Goal: Share content: Share content

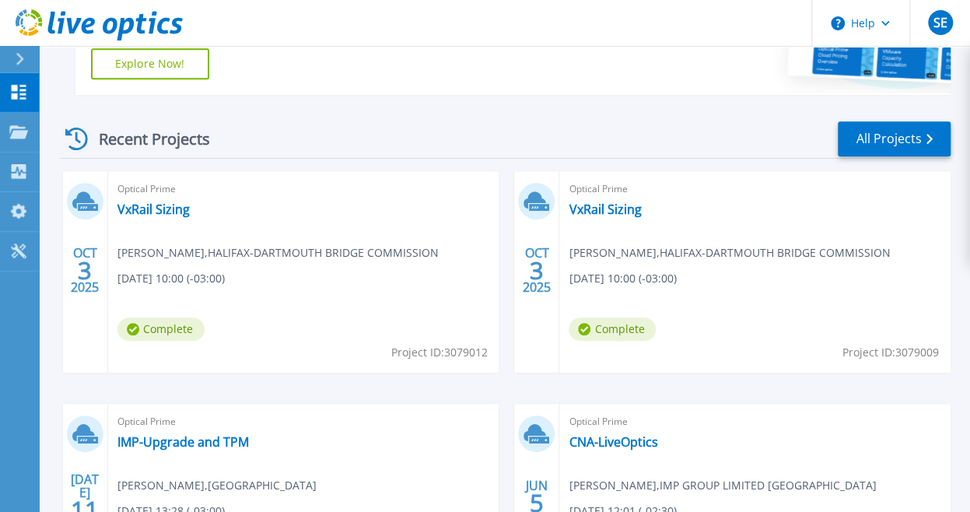
scroll to position [409, 0]
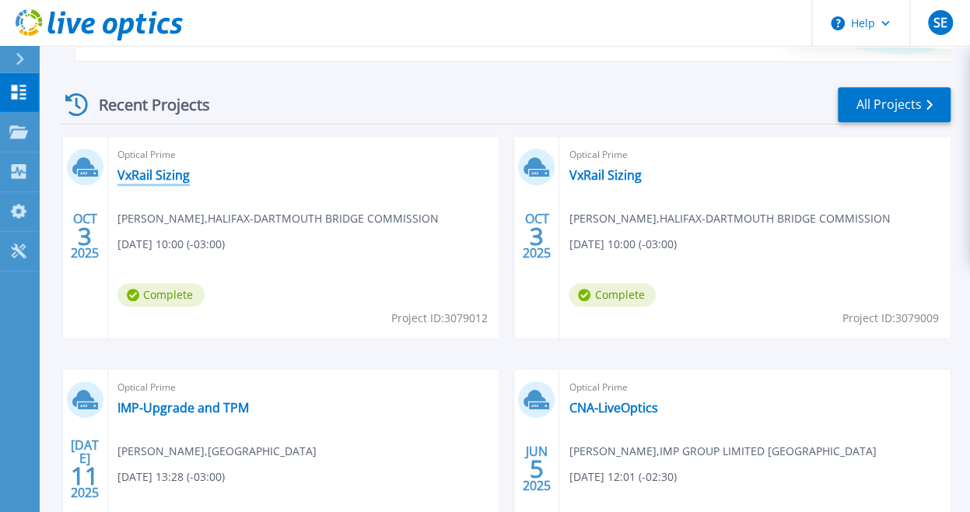
click at [159, 174] on link "VxRail Sizing" at bounding box center [154, 175] width 72 height 16
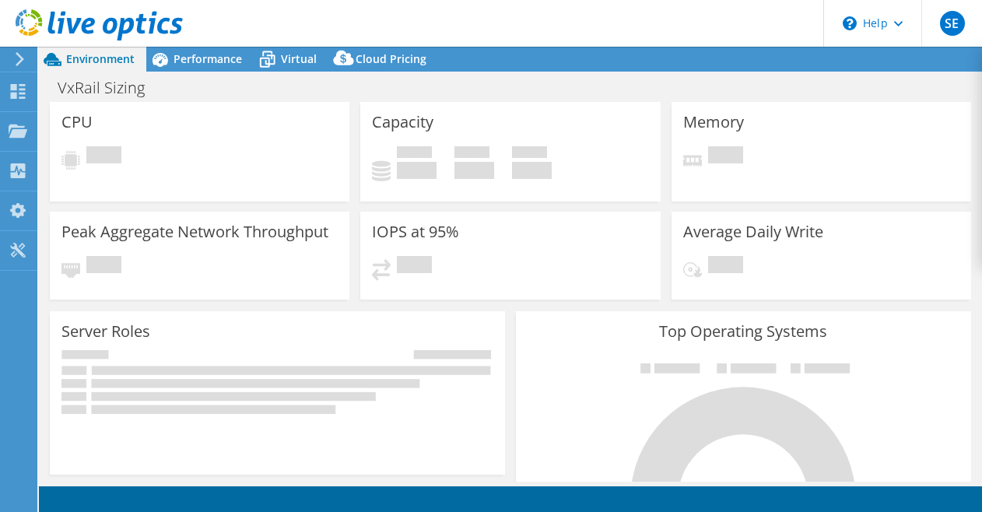
select select "USD"
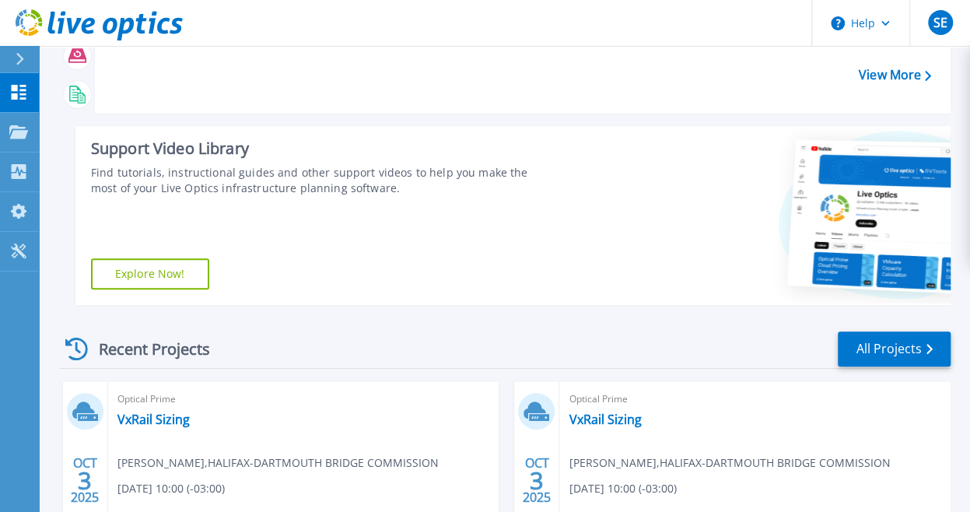
scroll to position [235, 0]
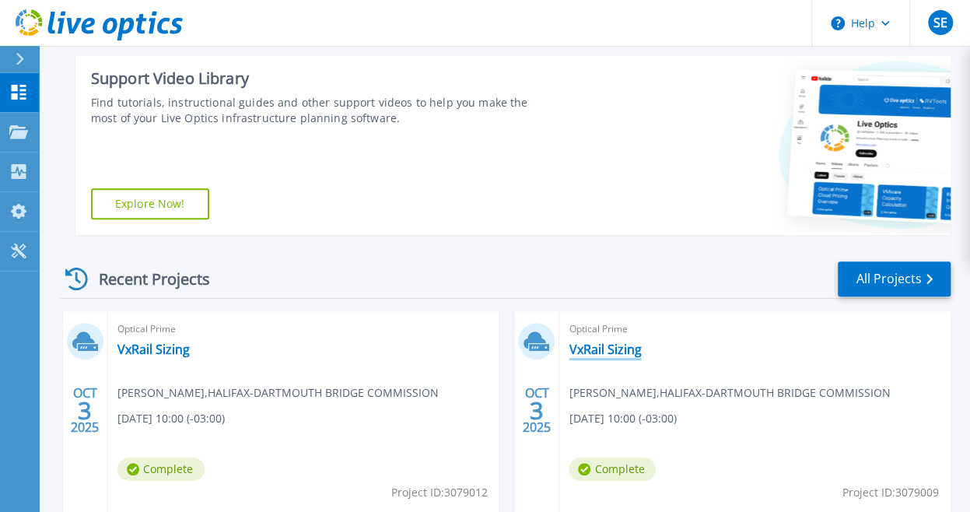
click at [598, 349] on link "VxRail Sizing" at bounding box center [605, 350] width 72 height 16
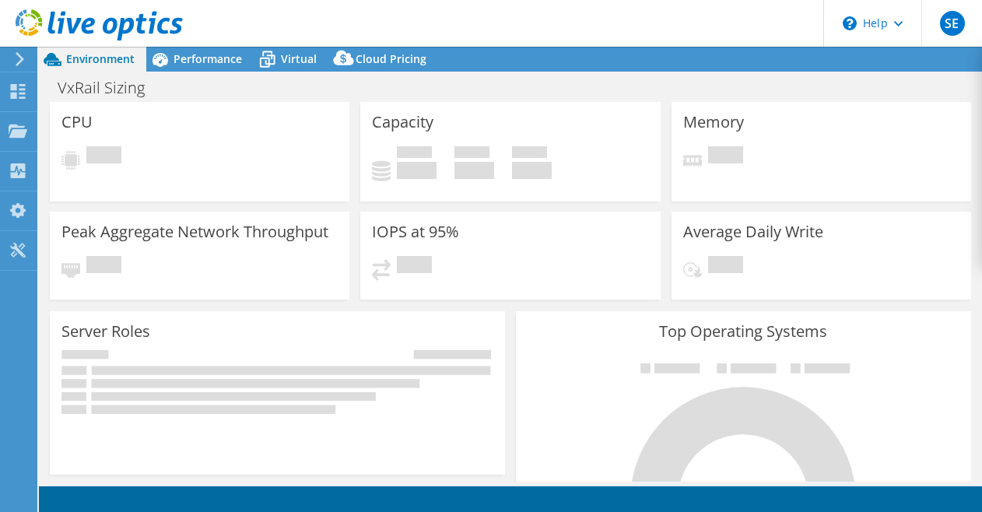
select select "USD"
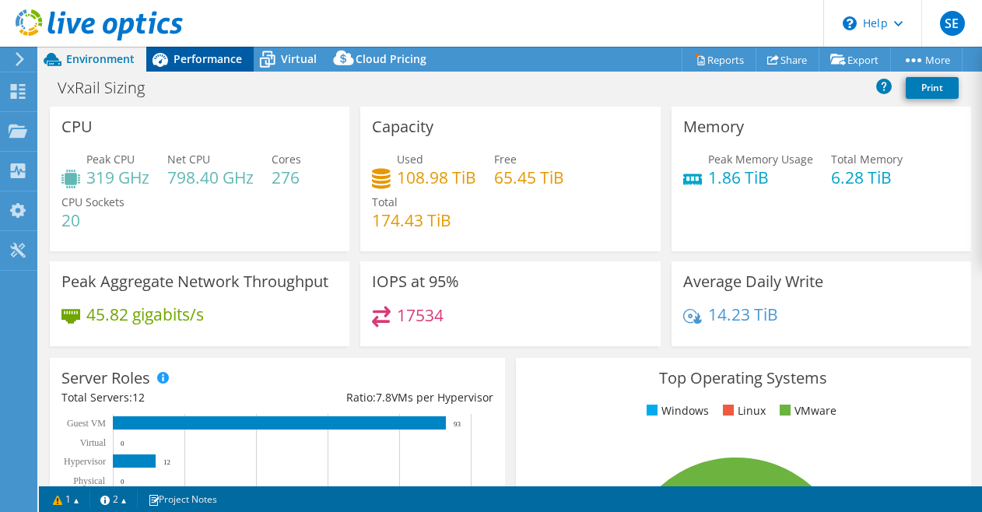
click at [201, 65] on span "Performance" at bounding box center [208, 58] width 68 height 15
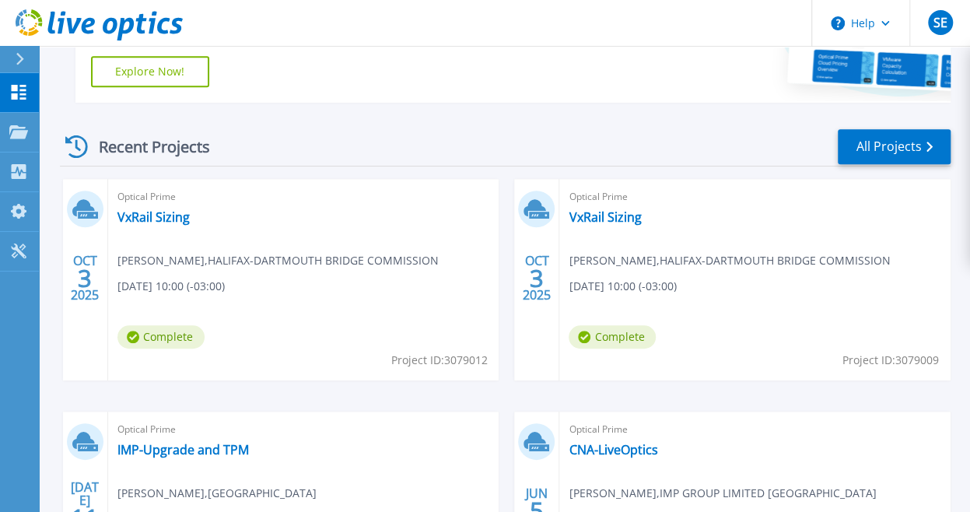
scroll to position [370, 0]
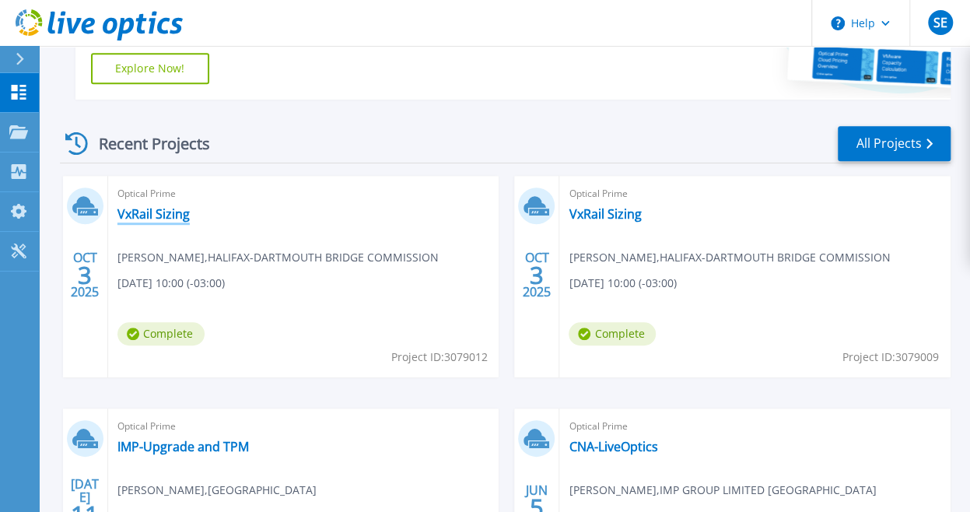
click at [170, 215] on link "VxRail Sizing" at bounding box center [154, 214] width 72 height 16
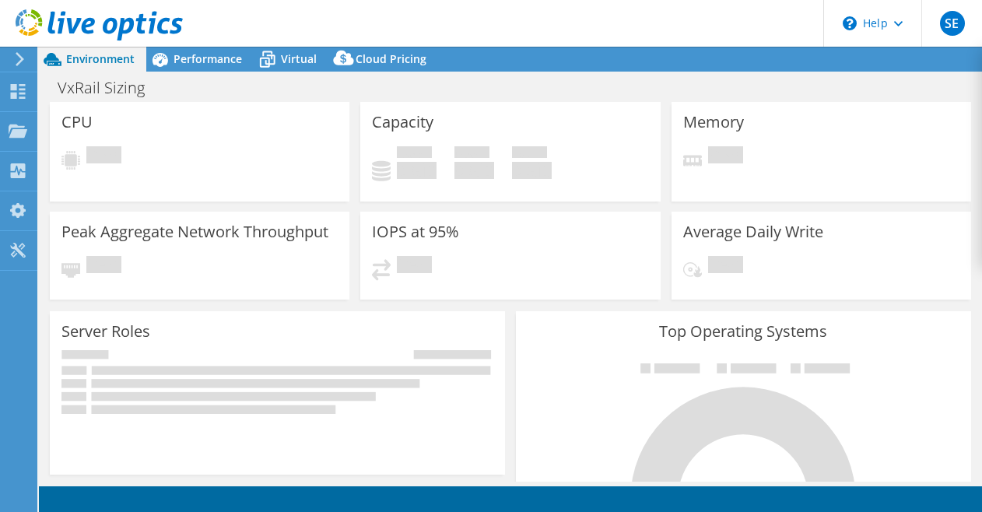
select select "USD"
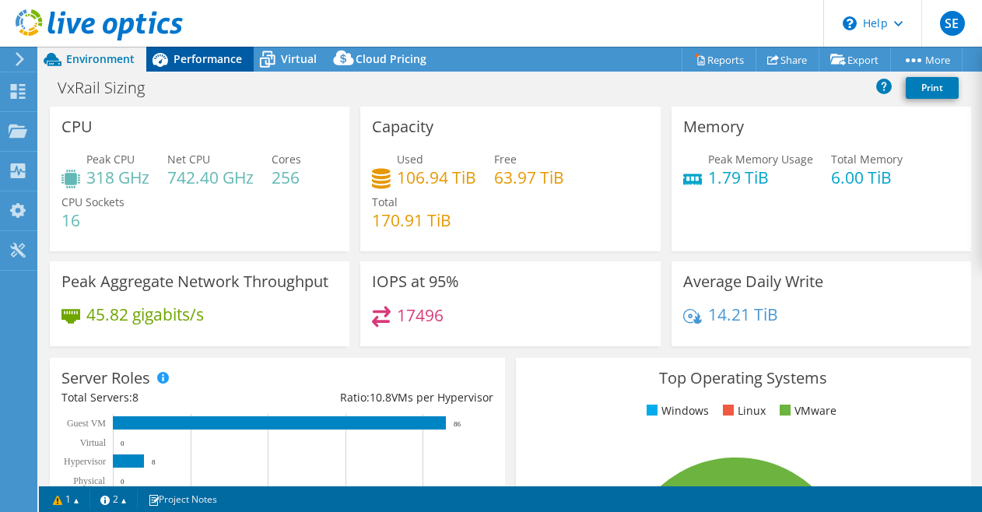
click at [205, 61] on span "Performance" at bounding box center [208, 58] width 68 height 15
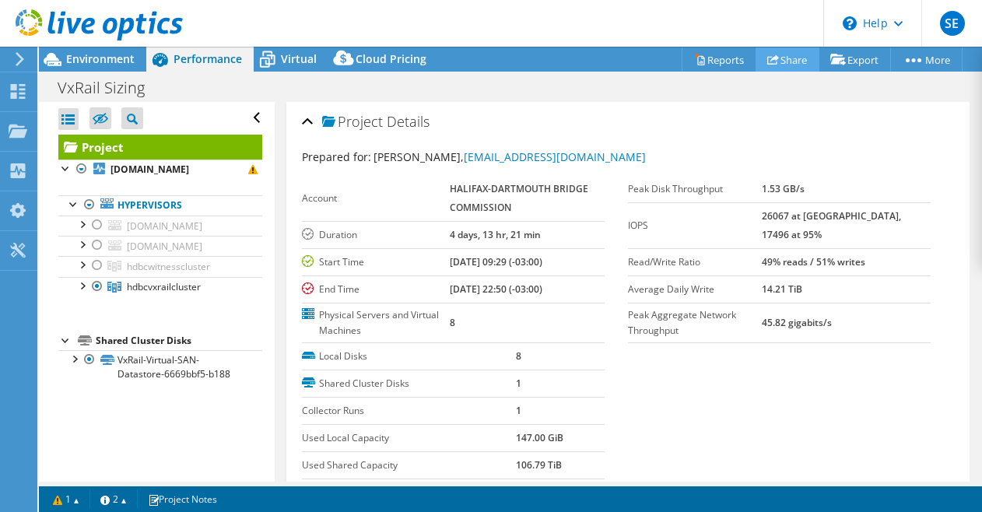
click at [792, 57] on link "Share" at bounding box center [788, 59] width 64 height 24
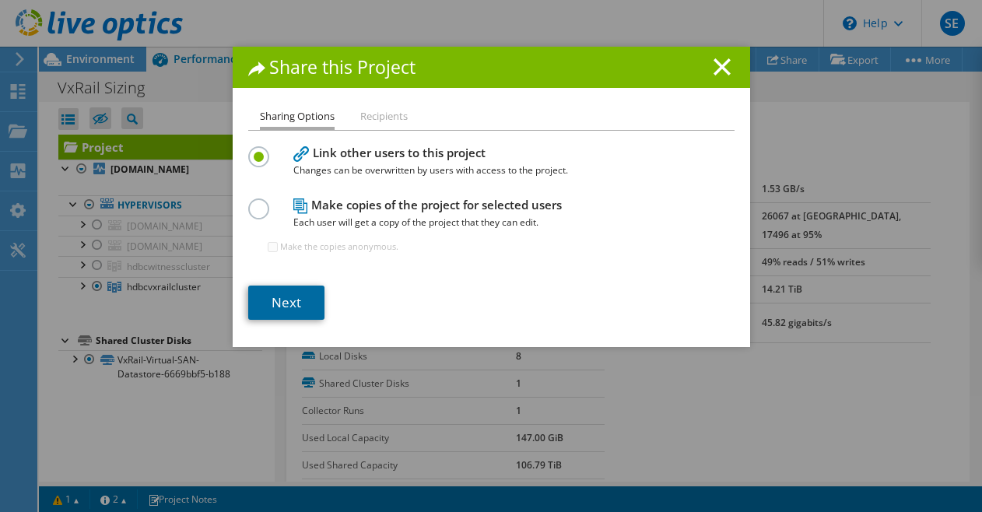
click at [280, 300] on link "Next" at bounding box center [286, 303] width 76 height 34
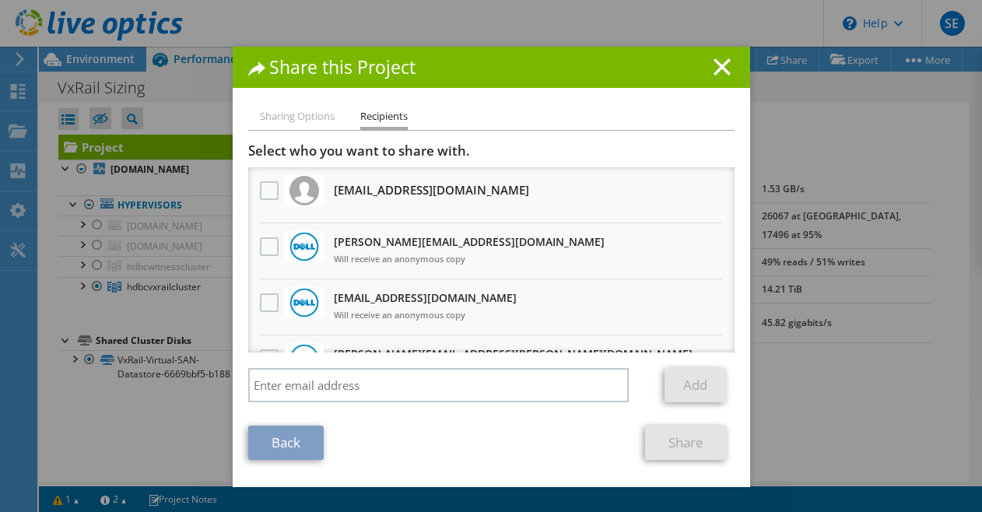
scroll to position [263, 0]
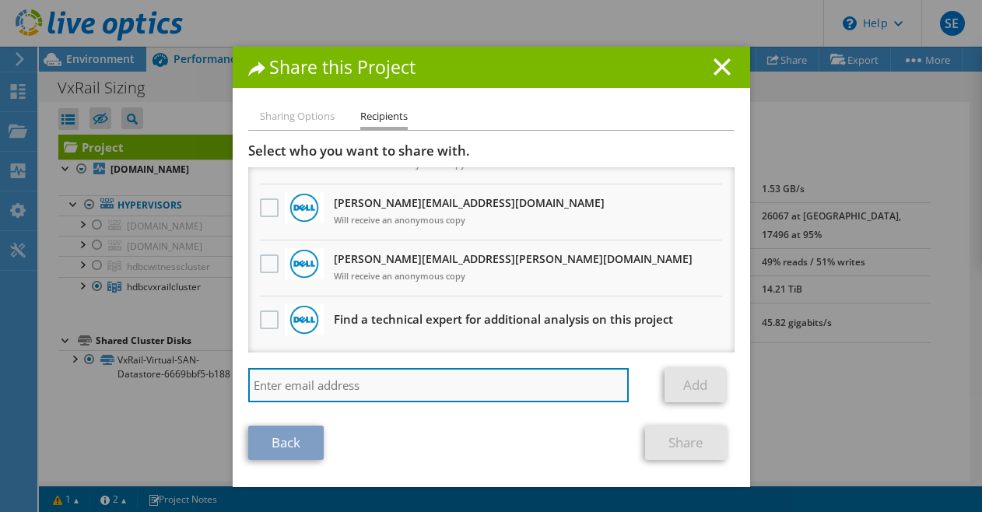
click at [394, 391] on input "search" at bounding box center [438, 385] width 381 height 34
type input "brian.leblanc@impsolutions.com"
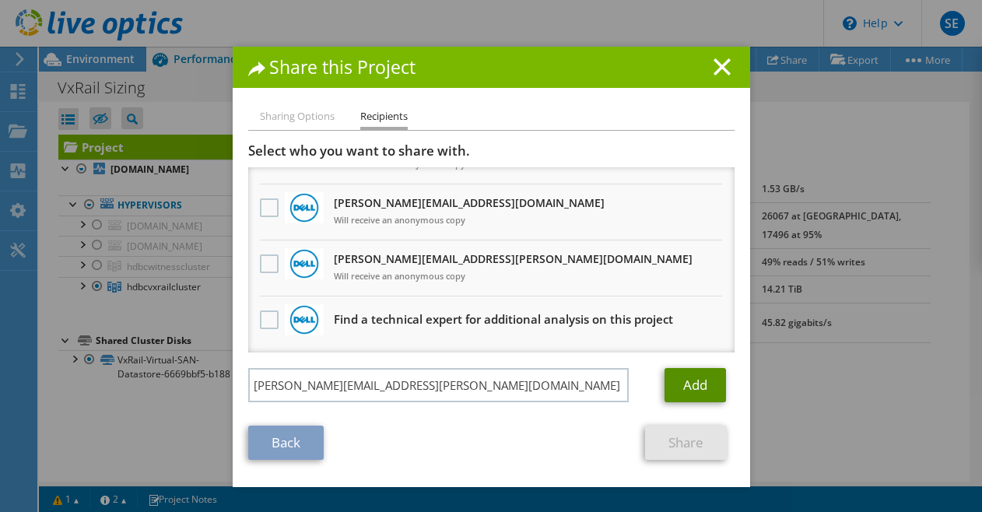
click at [682, 383] on link "Add" at bounding box center [695, 385] width 61 height 34
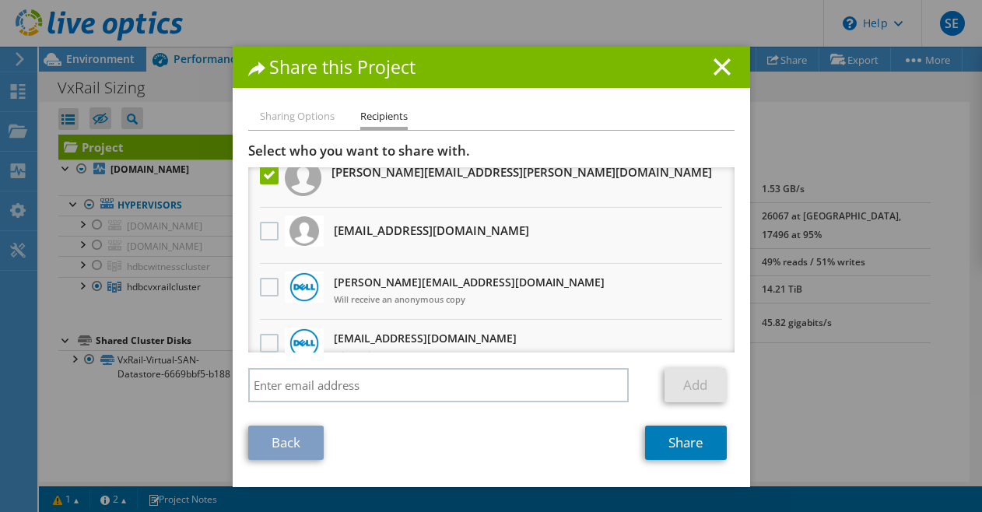
scroll to position [0, 0]
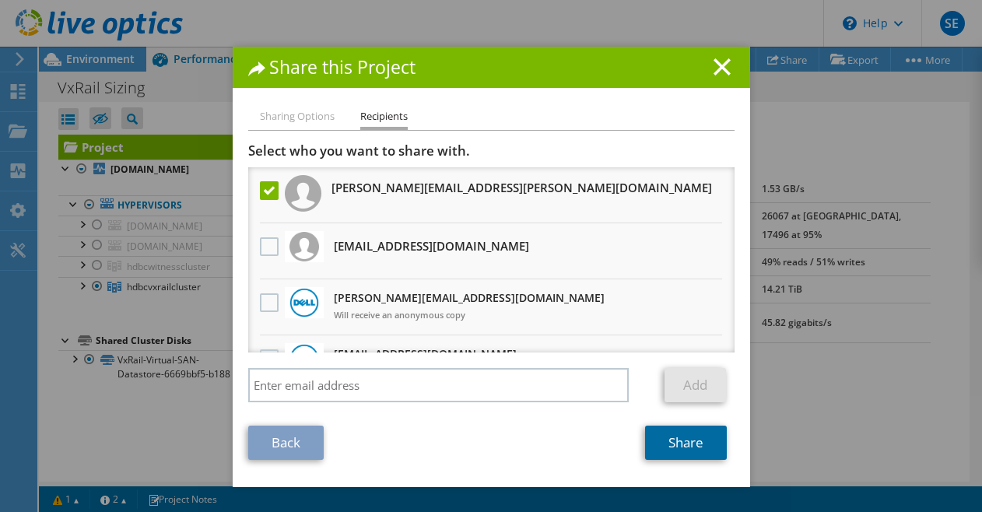
click at [671, 442] on link "Share" at bounding box center [686, 443] width 82 height 34
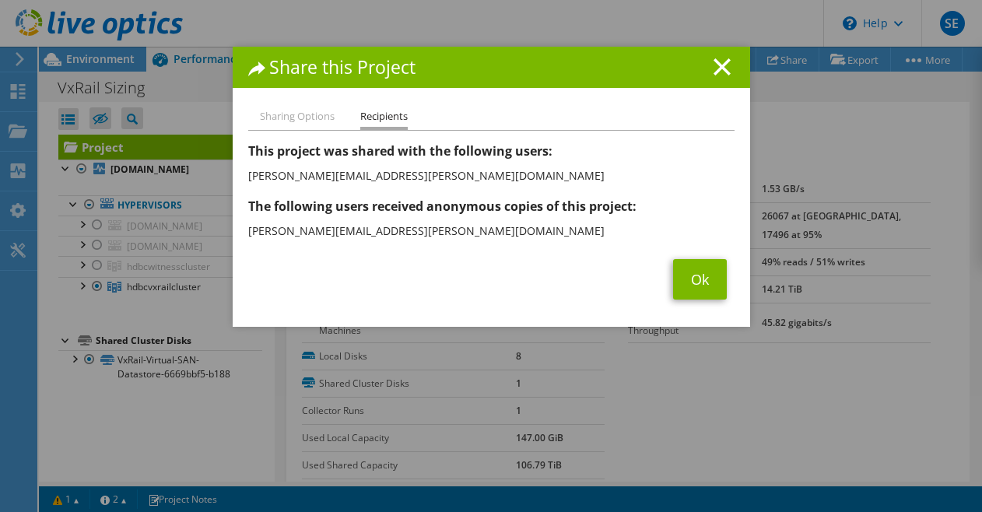
click at [314, 118] on li "Sharing Options" at bounding box center [297, 116] width 75 height 19
click at [687, 279] on link "Ok" at bounding box center [700, 279] width 54 height 40
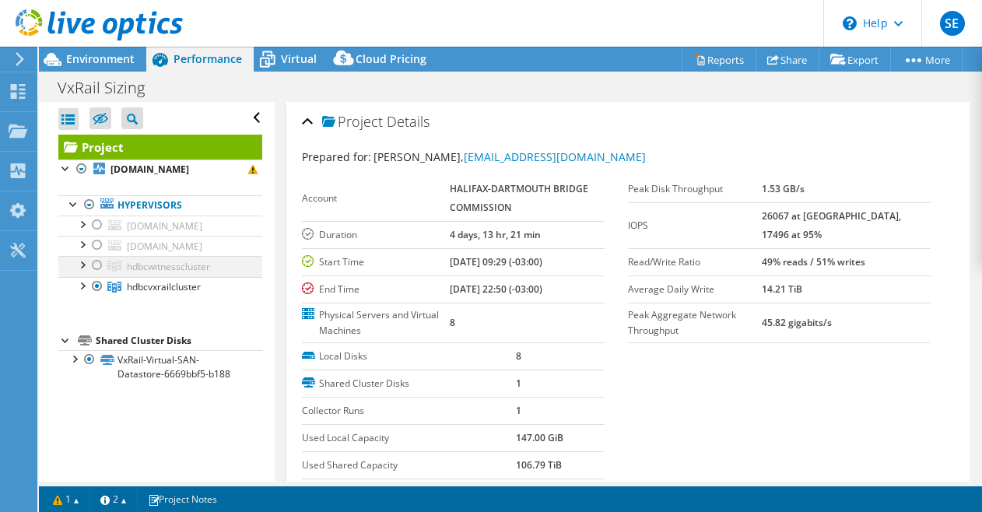
click at [87, 272] on div at bounding box center [82, 264] width 16 height 16
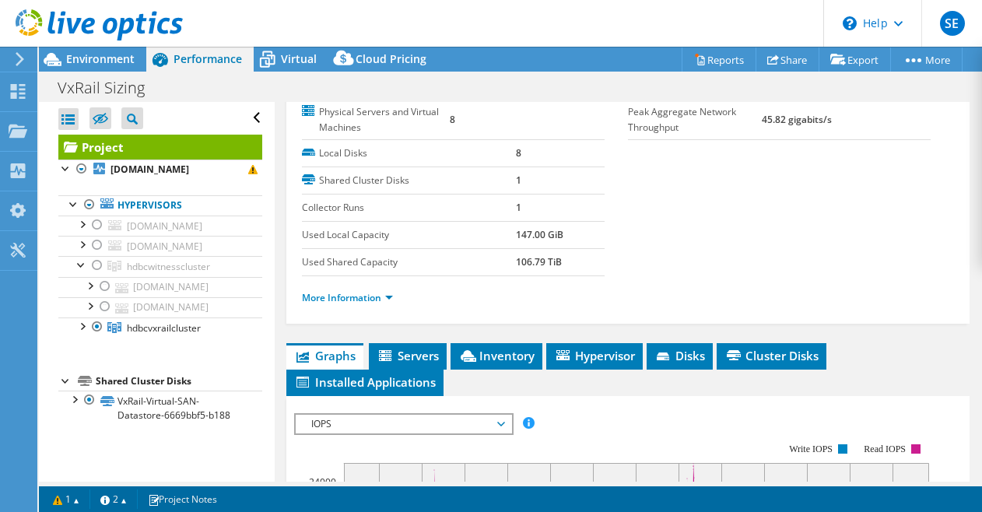
scroll to position [418, 0]
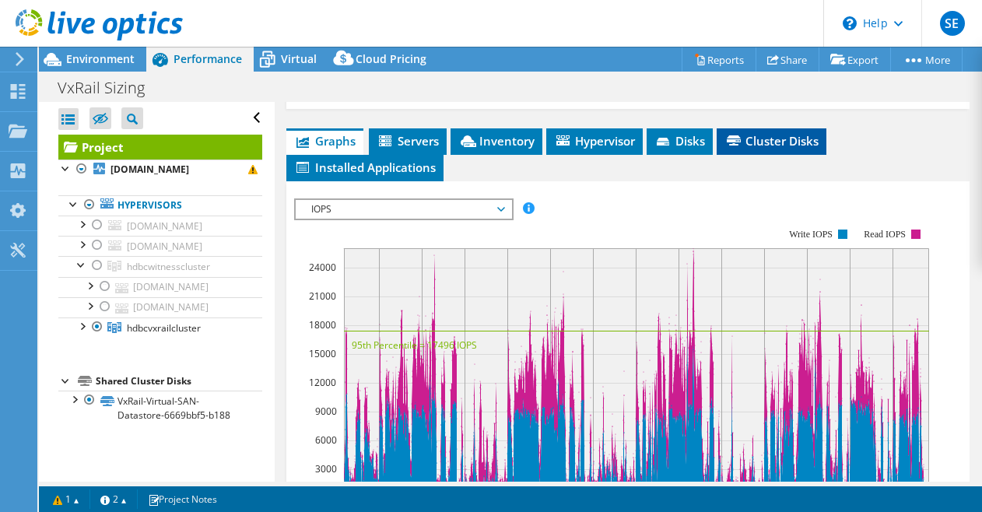
click at [778, 133] on span "Cluster Disks" at bounding box center [772, 141] width 94 height 16
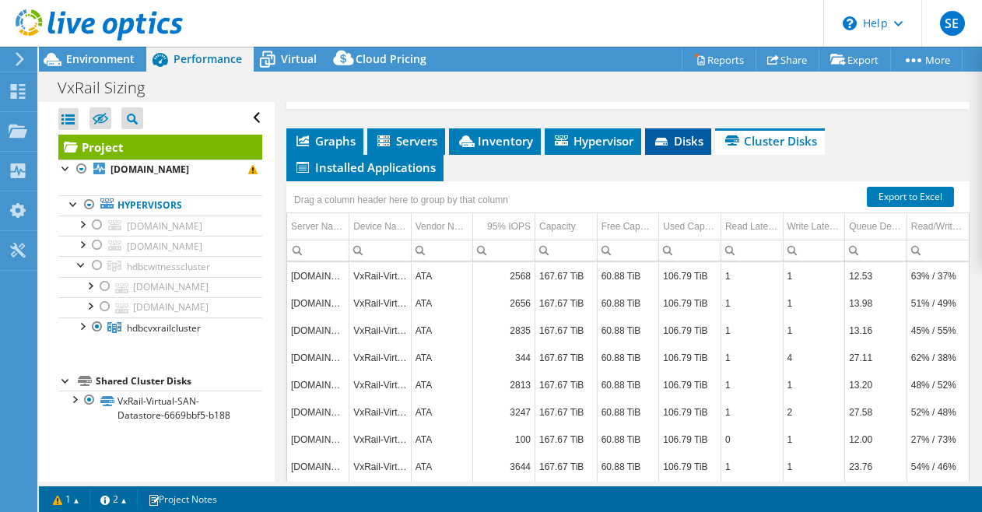
click at [693, 138] on span "Disks" at bounding box center [678, 141] width 51 height 16
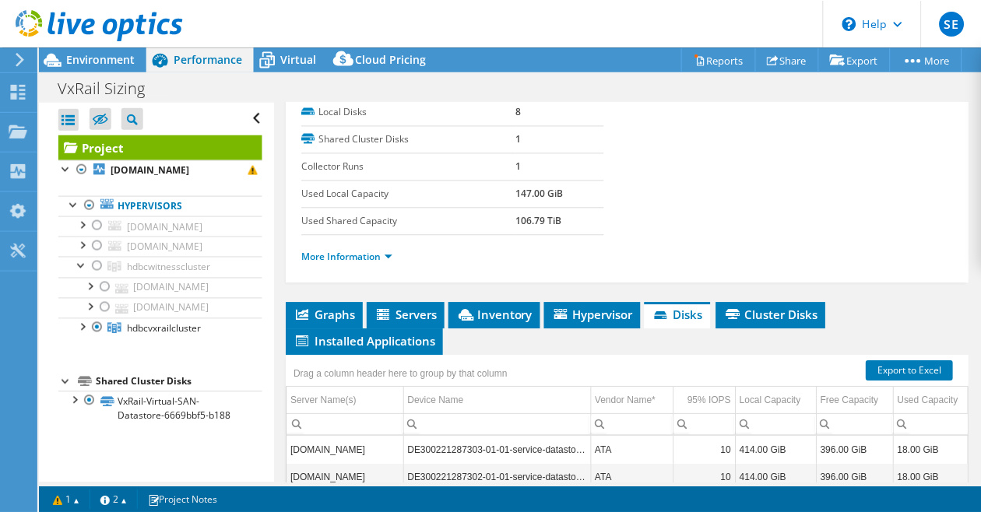
scroll to position [245, 0]
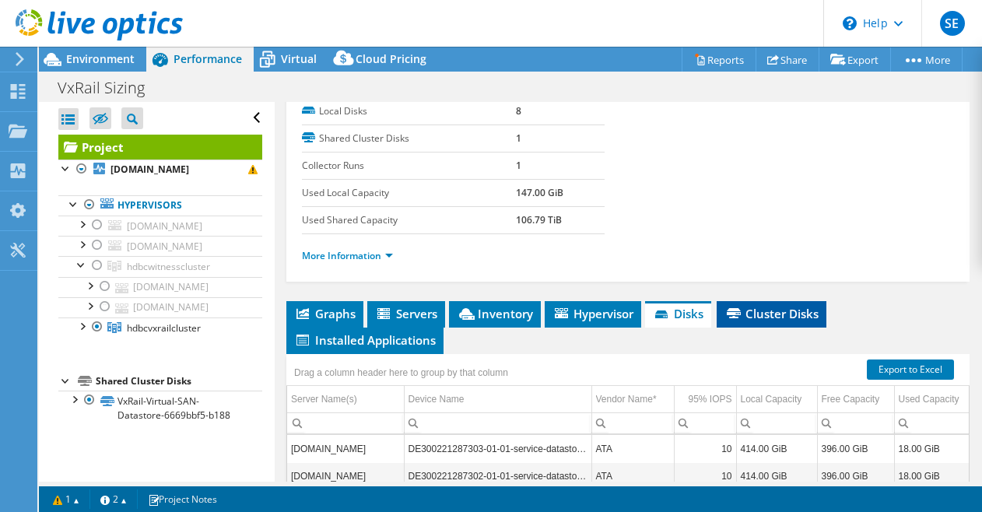
click at [758, 314] on span "Cluster Disks" at bounding box center [772, 314] width 94 height 16
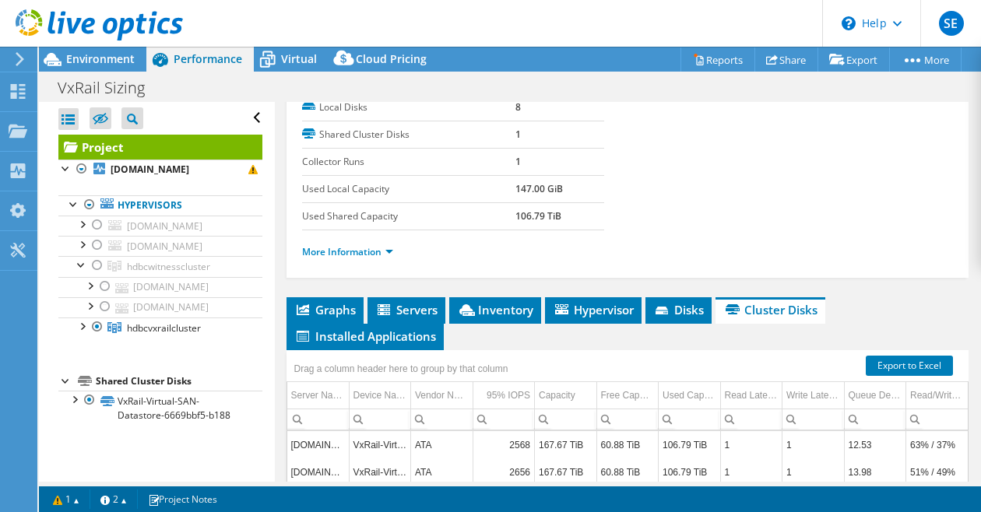
scroll to position [252, 0]
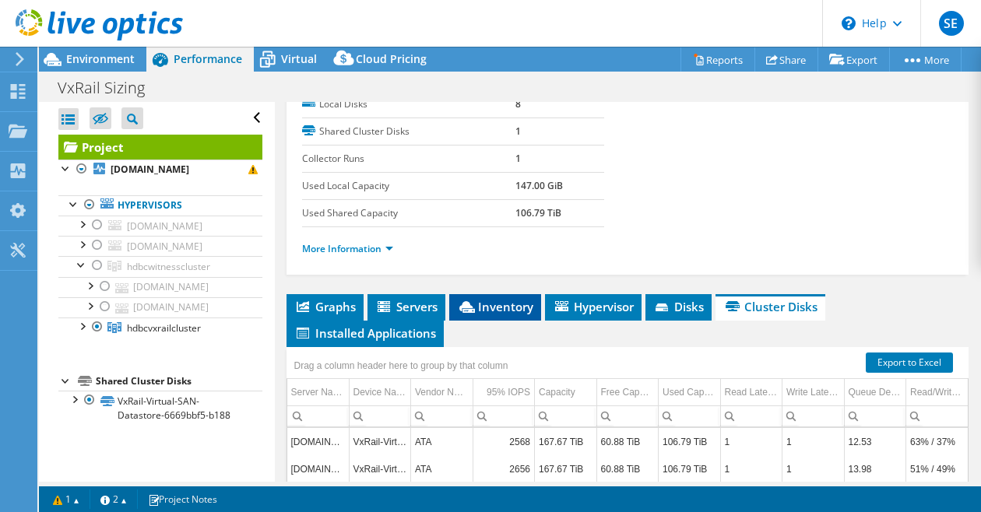
click at [507, 303] on span "Inventory" at bounding box center [495, 307] width 76 height 16
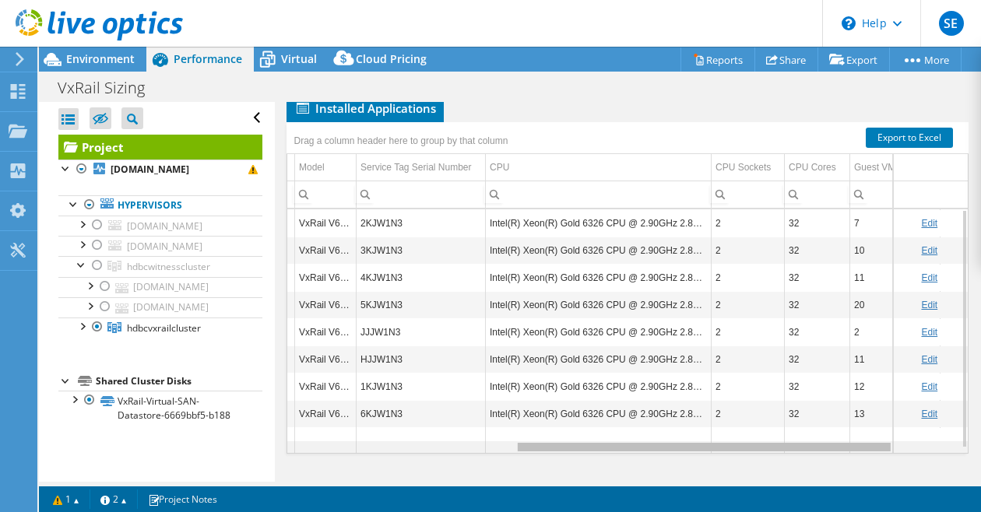
scroll to position [0, 0]
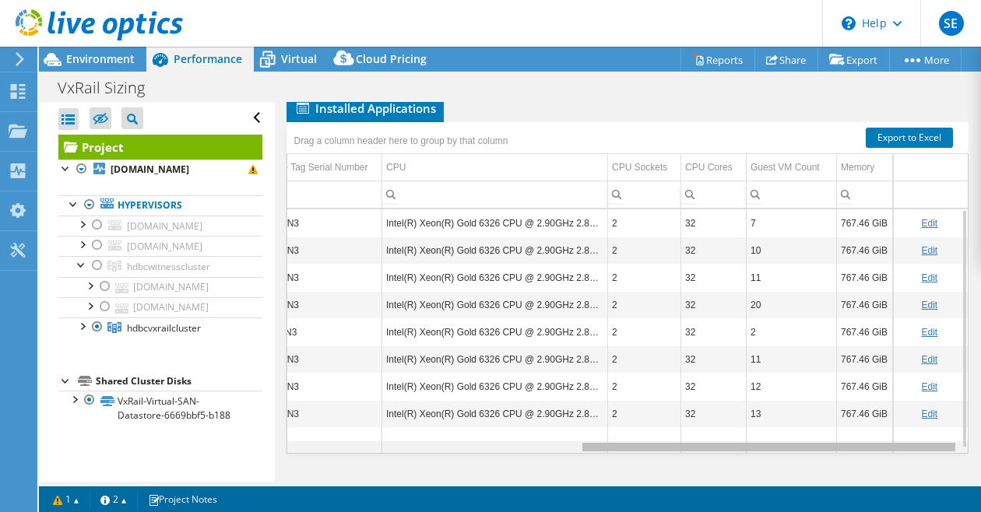
drag, startPoint x: 623, startPoint y: 442, endPoint x: 947, endPoint y: 483, distance: 326.3
click at [947, 483] on body "SE End User Shawn Eveleigh shawn.eveleigh@impsolutions.com IMP Solutions My Pro…" at bounding box center [490, 256] width 981 height 512
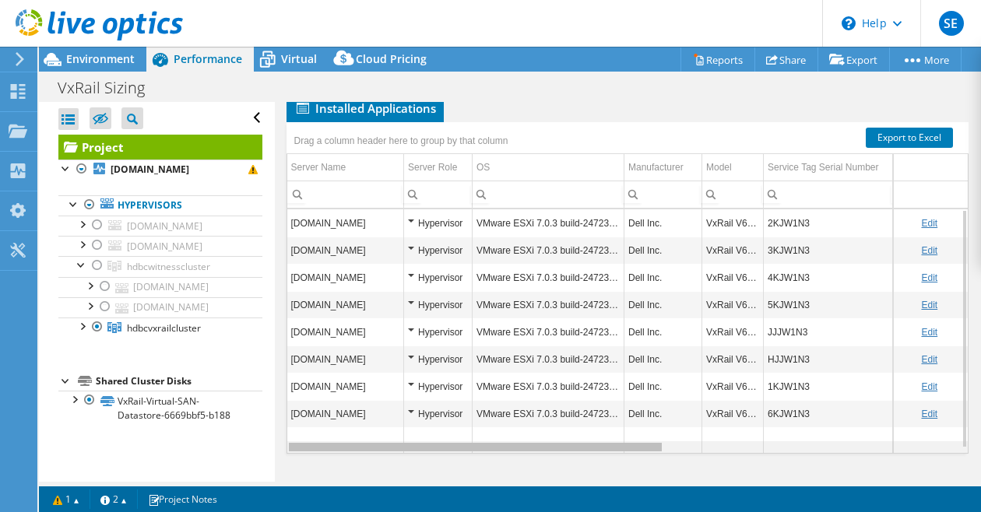
drag, startPoint x: 864, startPoint y: 444, endPoint x: 472, endPoint y: 437, distance: 391.5
click at [472, 437] on body "SE End User Shawn Eveleigh shawn.eveleigh@impsolutions.com IMP Solutions My Pro…" at bounding box center [490, 256] width 981 height 512
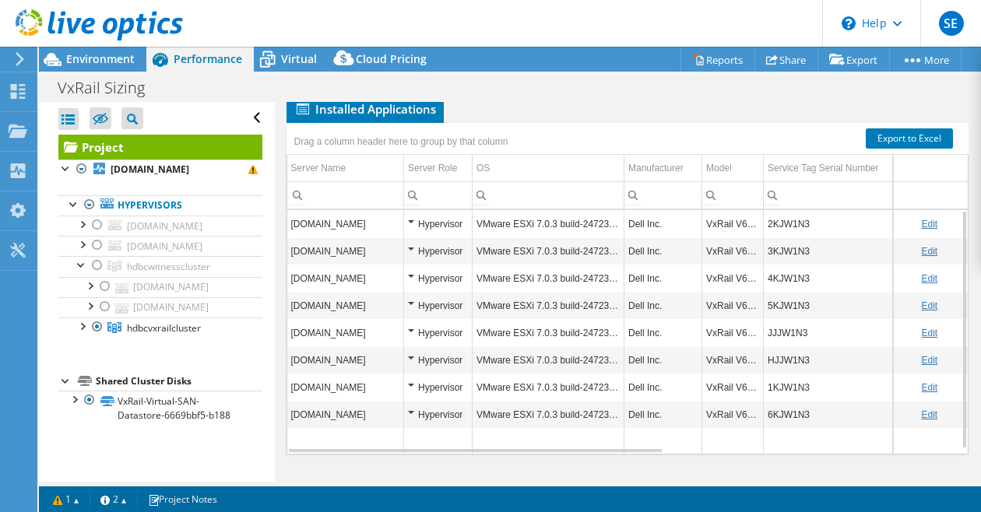
scroll to position [288, 0]
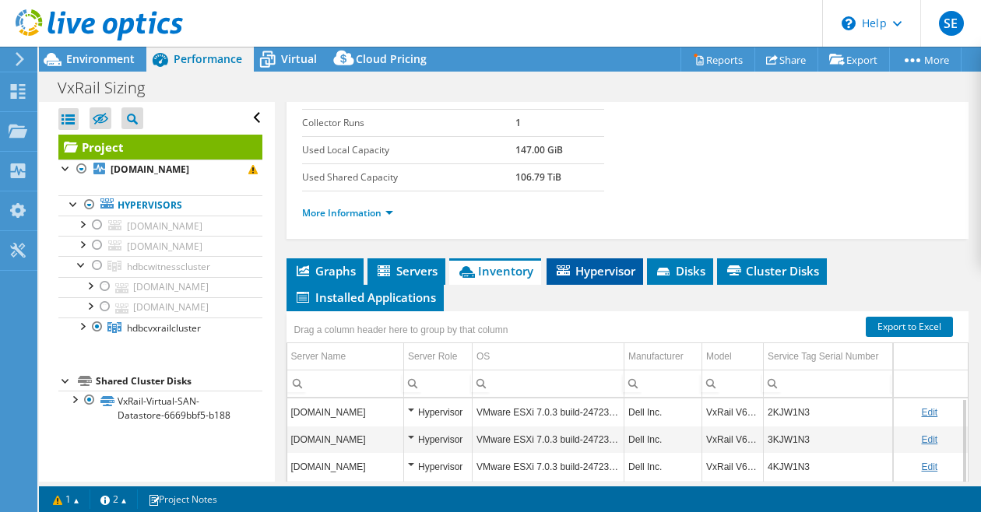
click at [595, 265] on span "Hypervisor" at bounding box center [594, 271] width 81 height 16
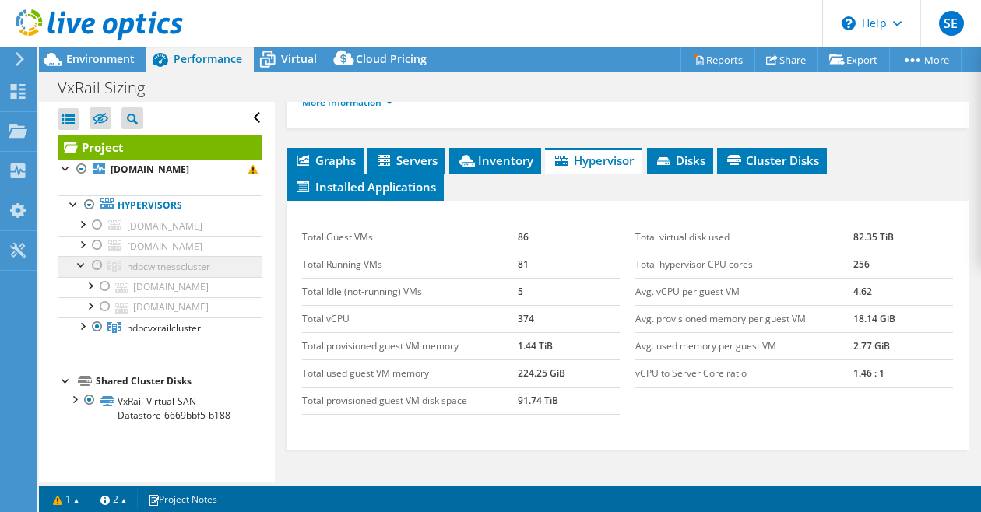
click at [215, 275] on link "hdbcwitnesscluster" at bounding box center [160, 266] width 204 height 20
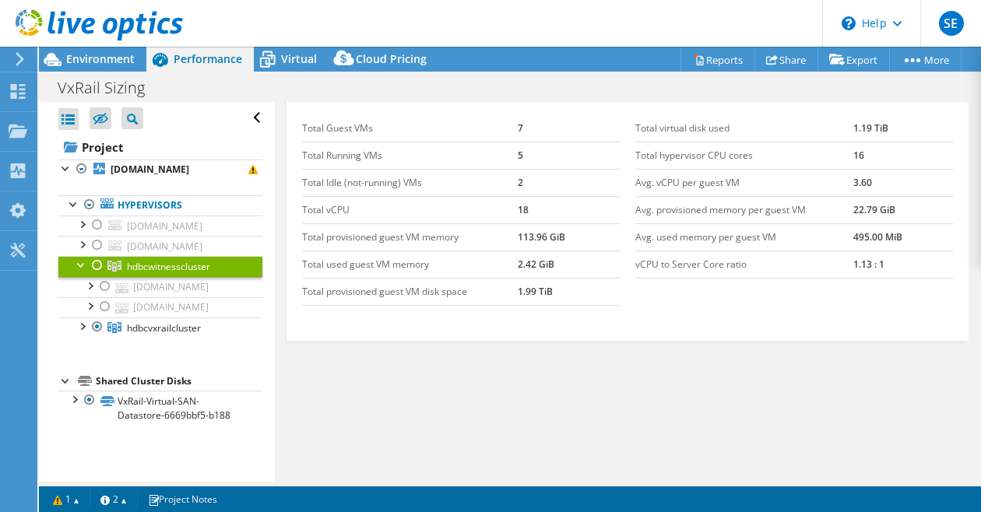
scroll to position [332, 0]
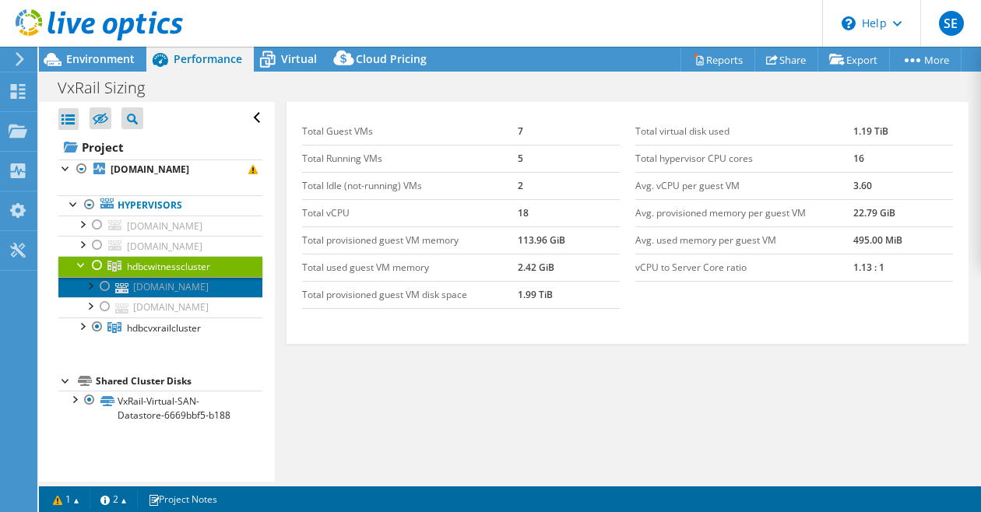
click at [203, 297] on link "[DOMAIN_NAME]" at bounding box center [160, 287] width 204 height 20
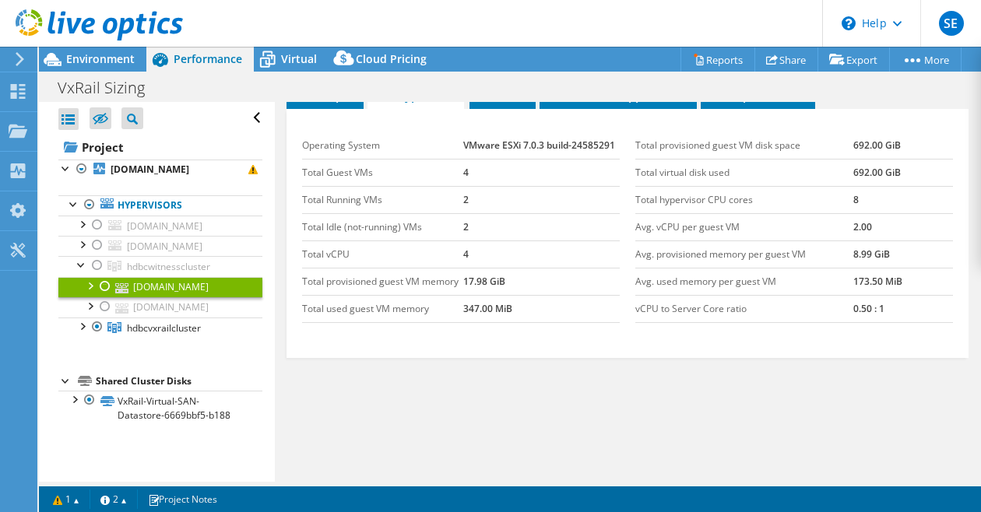
scroll to position [346, 0]
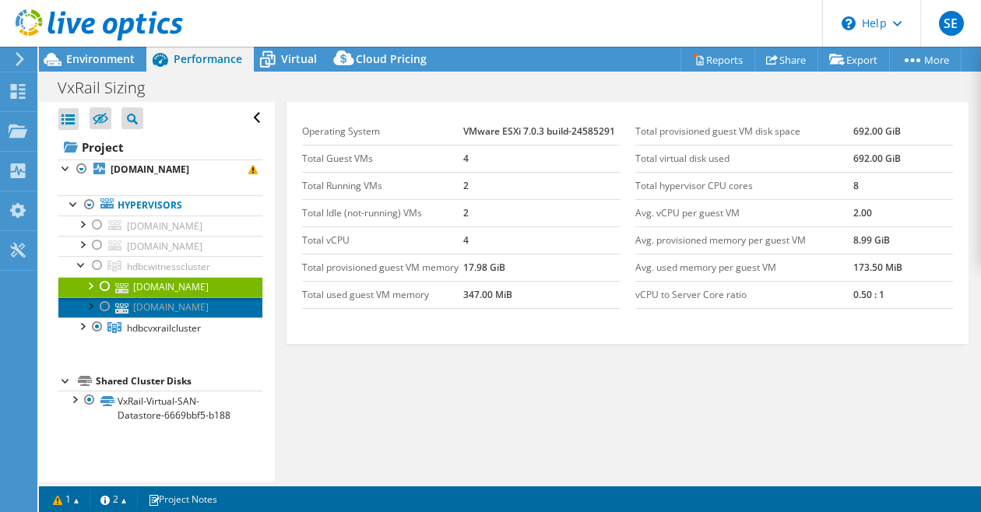
click at [194, 318] on link "[DOMAIN_NAME]" at bounding box center [160, 307] width 204 height 20
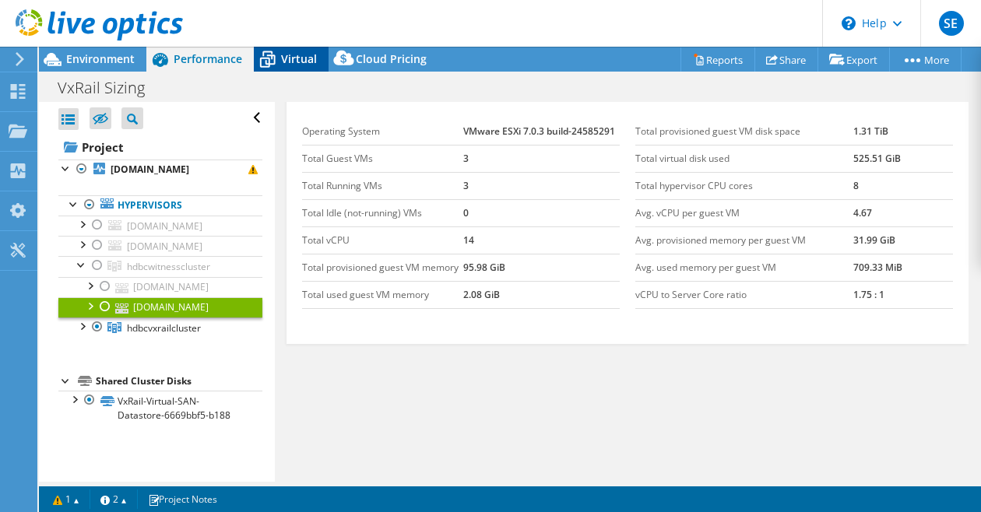
click at [296, 59] on span "Virtual" at bounding box center [299, 58] width 36 height 15
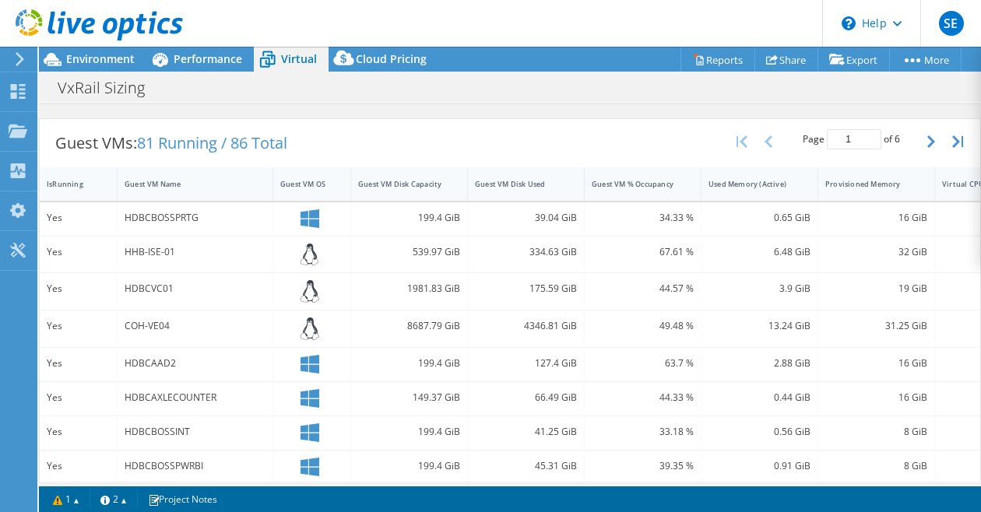
scroll to position [290, 0]
click at [198, 58] on span "Performance" at bounding box center [208, 58] width 68 height 15
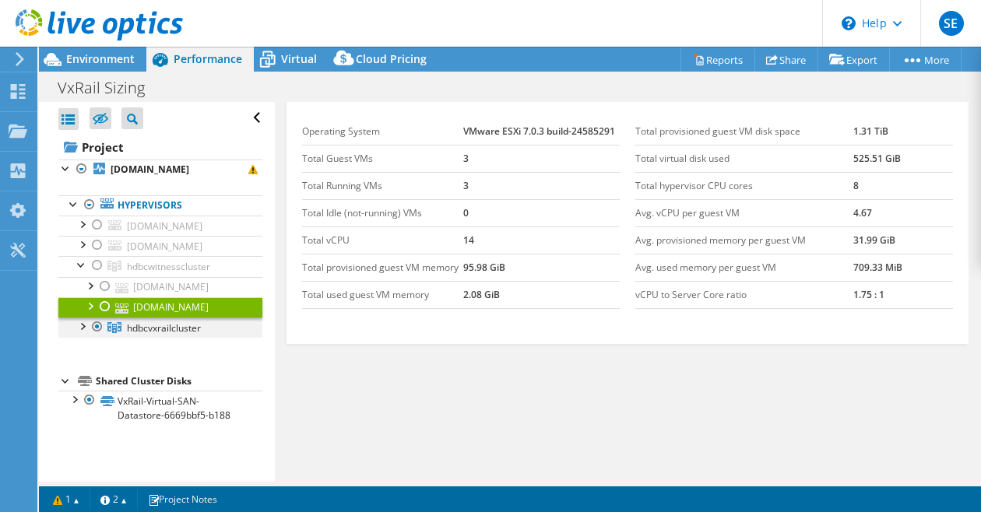
click at [86, 333] on div at bounding box center [82, 326] width 16 height 16
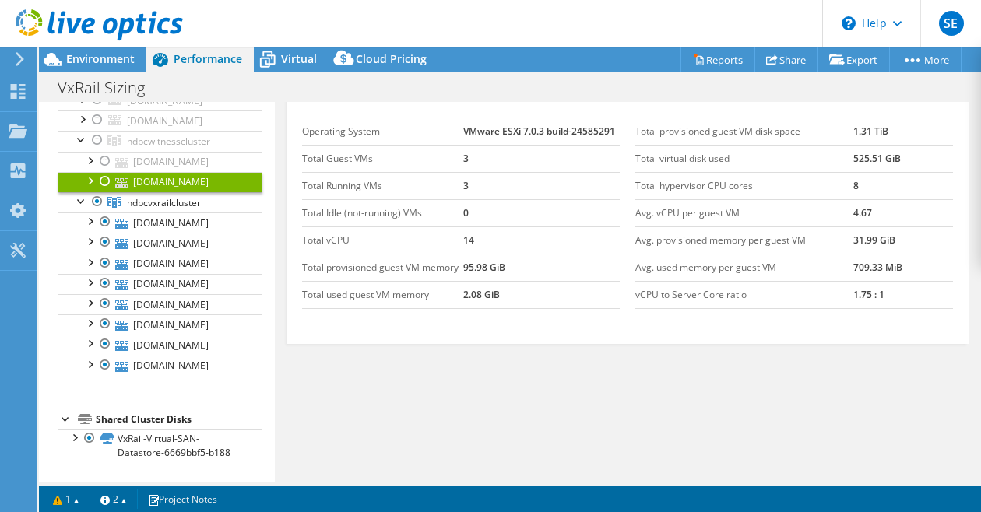
scroll to position [202, 0]
click at [190, 196] on span "hdbcvxrailcluster" at bounding box center [164, 202] width 74 height 13
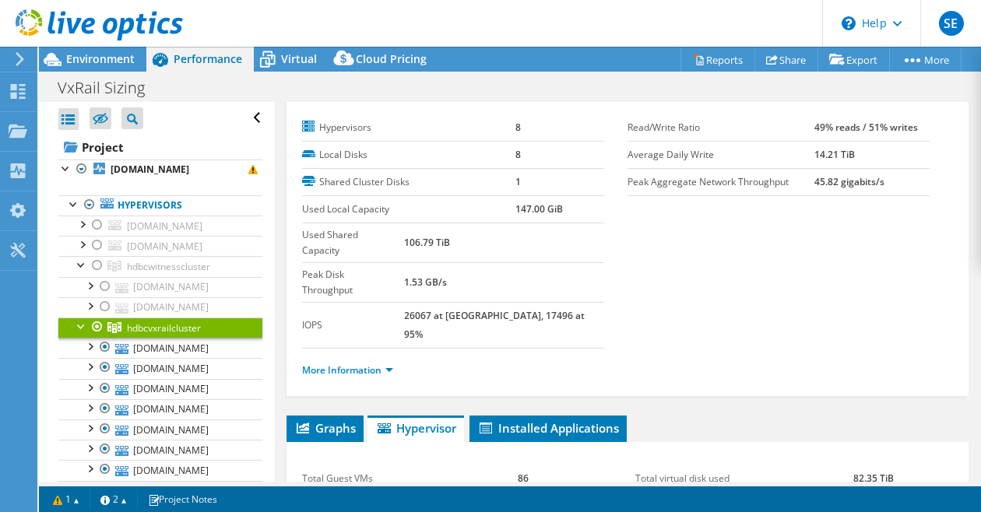
scroll to position [0, 0]
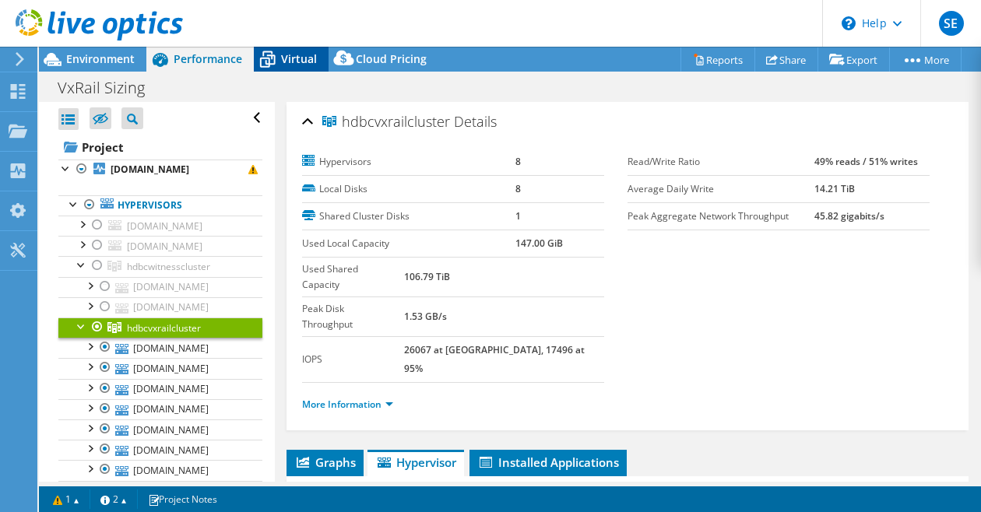
click at [293, 55] on span "Virtual" at bounding box center [299, 58] width 36 height 15
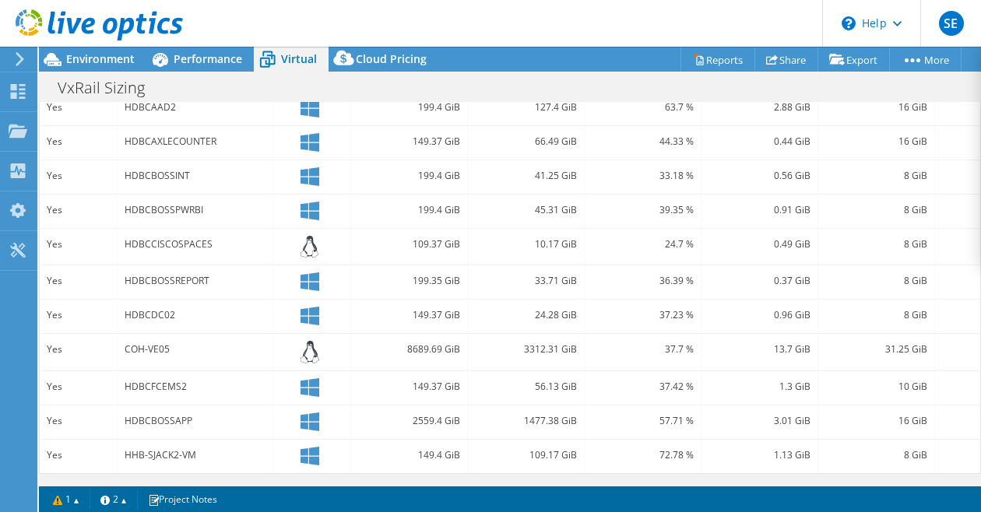
scroll to position [547, 0]
